Goal: Find specific fact: Find specific fact

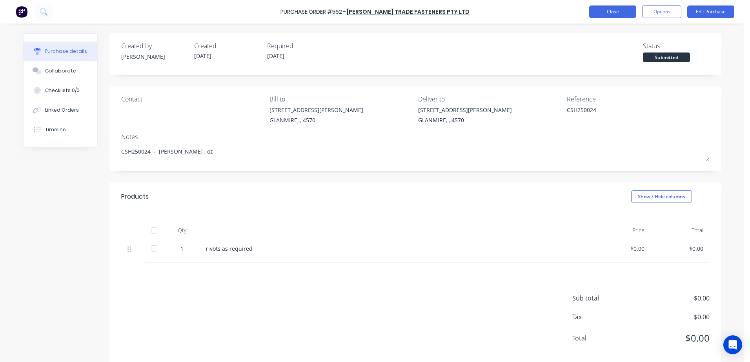
click at [590, 13] on button "Close" at bounding box center [612, 11] width 47 height 13
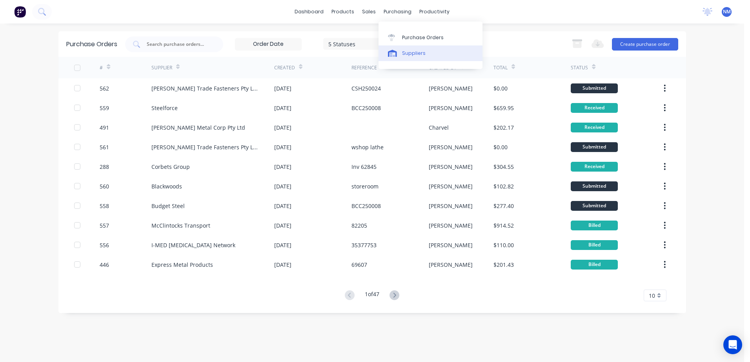
click at [416, 54] on div "Suppliers" at bounding box center [414, 53] width 24 height 7
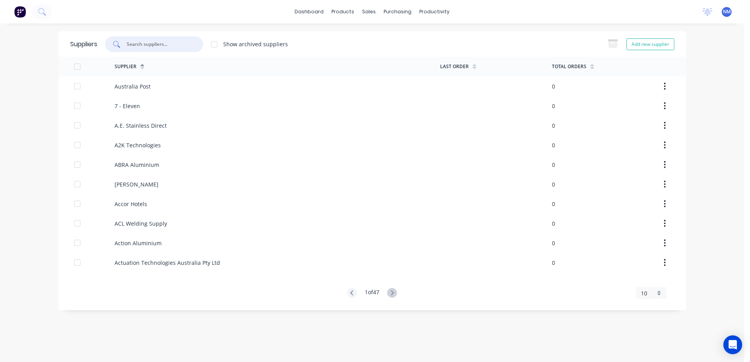
click at [151, 41] on input "text" at bounding box center [158, 44] width 65 height 8
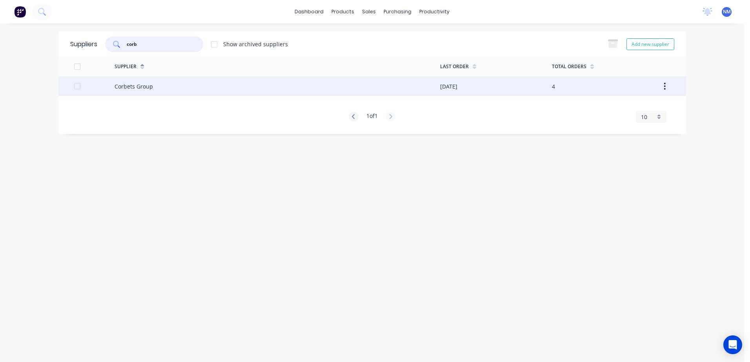
type input "corb"
click at [421, 89] on div "Corbets Group" at bounding box center [276, 86] width 325 height 20
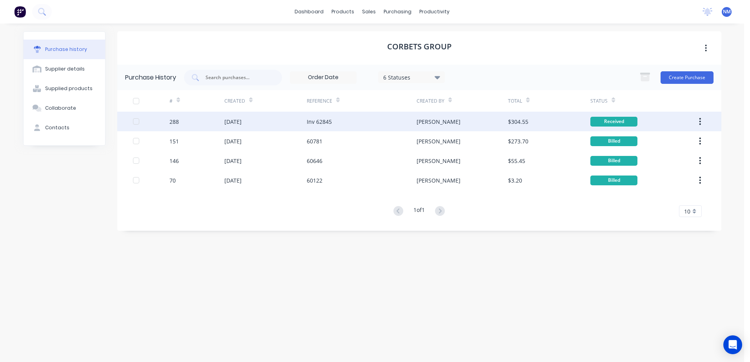
click at [458, 120] on div "[PERSON_NAME]" at bounding box center [461, 122] width 91 height 20
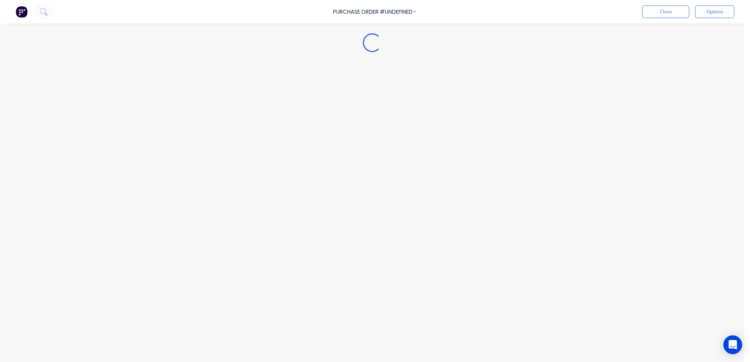
type textarea "x"
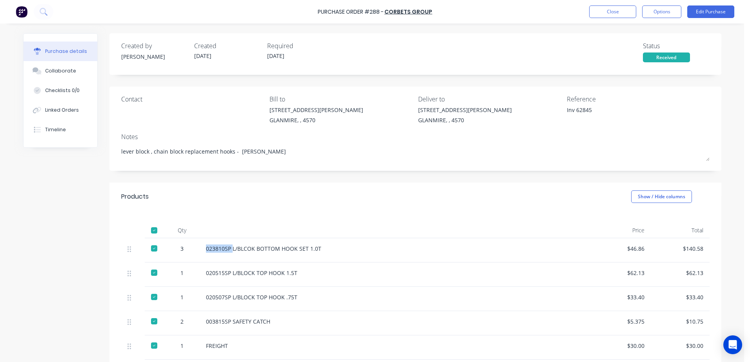
drag, startPoint x: 229, startPoint y: 248, endPoint x: 203, endPoint y: 247, distance: 25.9
click at [206, 247] on div "023810SP L/BLCOK BOTTOM HOOK SET 1.0T" at bounding box center [395, 249] width 379 height 8
drag, startPoint x: 203, startPoint y: 247, endPoint x: 210, endPoint y: 250, distance: 7.4
copy div "023810SP"
